Goal: Check status

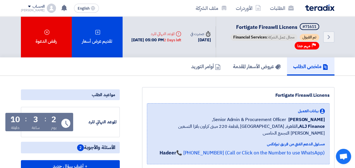
click at [314, 11] on div "الطلبات الأوردرات ملف الشركة" at bounding box center [240, 7] width 188 height 13
click at [317, 6] on img at bounding box center [319, 8] width 29 height 6
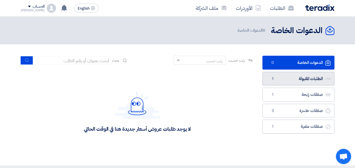
click at [283, 78] on link "الطلبات المقبولة الطلبات المقبولة 1" at bounding box center [298, 79] width 72 height 14
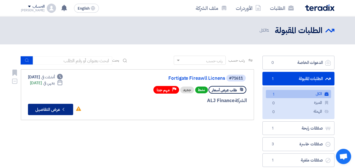
click at [58, 107] on button "Check details عرض التفاصيل" at bounding box center [50, 109] width 45 height 11
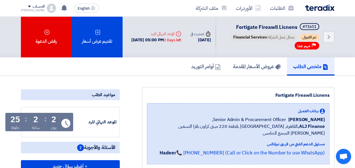
drag, startPoint x: 186, startPoint y: 46, endPoint x: 323, endPoint y: 21, distance: 138.9
click at [323, 21] on div "Back #71611 Fortigate Fireawll Licnens تم القبول مجال عمل الشركة: Financial Ser…" at bounding box center [230, 36] width 207 height 41
click at [179, 25] on div "Back #71611 Fortigate Fireawll Licnens تم القبول مجال عمل الشركة: Financial Ser…" at bounding box center [230, 36] width 207 height 41
drag, startPoint x: 211, startPoint y: 48, endPoint x: 166, endPoint y: 30, distance: 48.5
click at [166, 30] on div "Back #71611 Fortigate Fireawll Licnens تم القبول مجال عمل الشركة: Financial Ser…" at bounding box center [230, 36] width 207 height 41
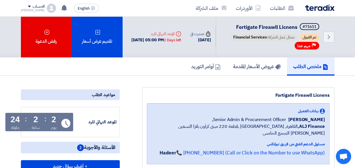
drag, startPoint x: 166, startPoint y: 30, endPoint x: 185, endPoint y: 47, distance: 25.8
click at [185, 47] on div "Deadline الموعد النهائي للرد [DATE] 05:00 PM 2 Days left" at bounding box center [156, 36] width 59 height 21
drag, startPoint x: 185, startPoint y: 47, endPoint x: 186, endPoint y: 28, distance: 19.8
click at [186, 28] on div "Deadline الموعد النهائي للرد [DATE] 05:00 PM 2 Days left" at bounding box center [156, 36] width 59 height 21
click at [164, 14] on div "الطلبات الأوردرات ملف الشركة" at bounding box center [240, 7] width 188 height 13
